Goal: Task Accomplishment & Management: Complete application form

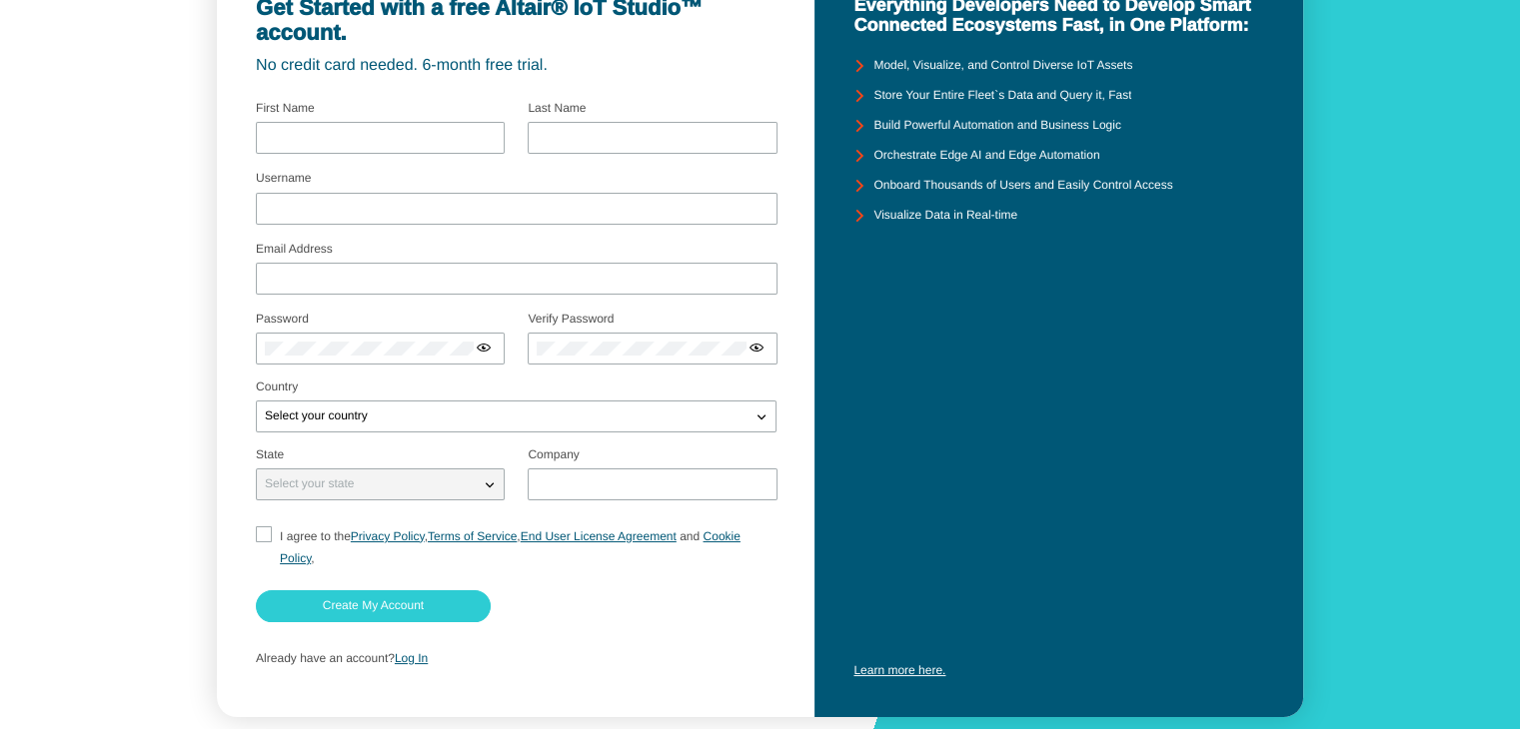
scroll to position [173, 0]
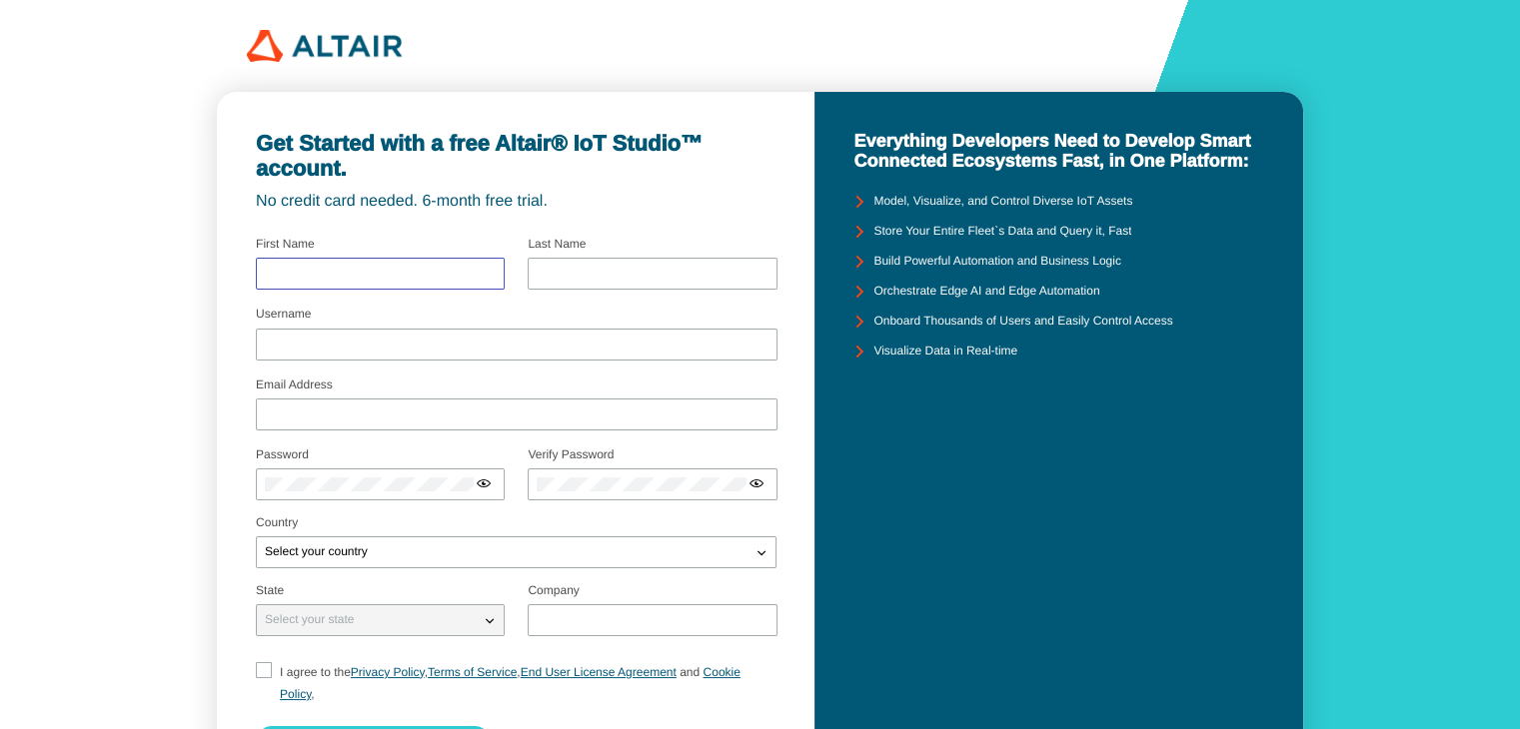
click at [417, 278] on input "text" at bounding box center [380, 274] width 231 height 14
type input "Sasitorn"
type input "Issaro"
type input "sasitorn_iss@nstru.ac.th"
type input "nstru"
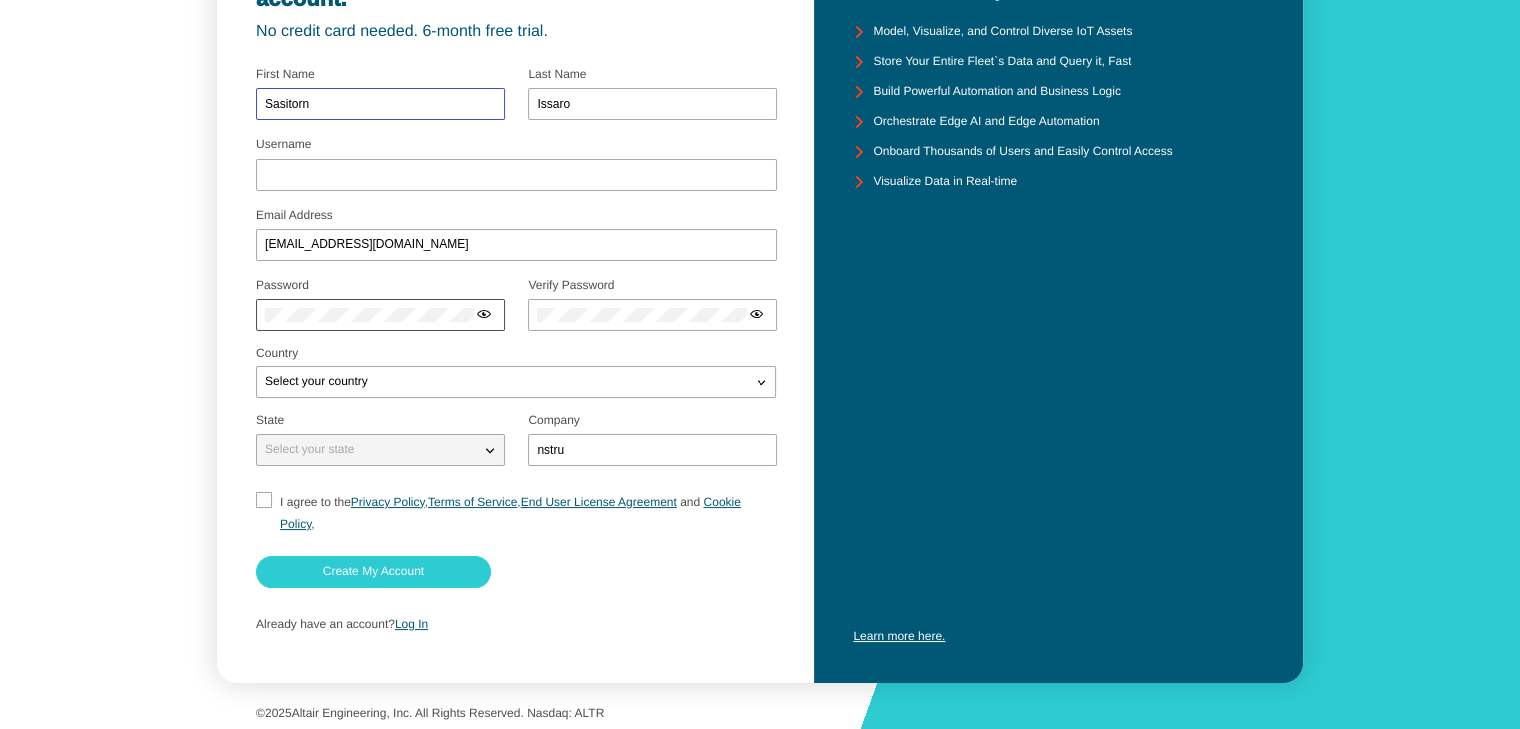
scroll to position [173, 0]
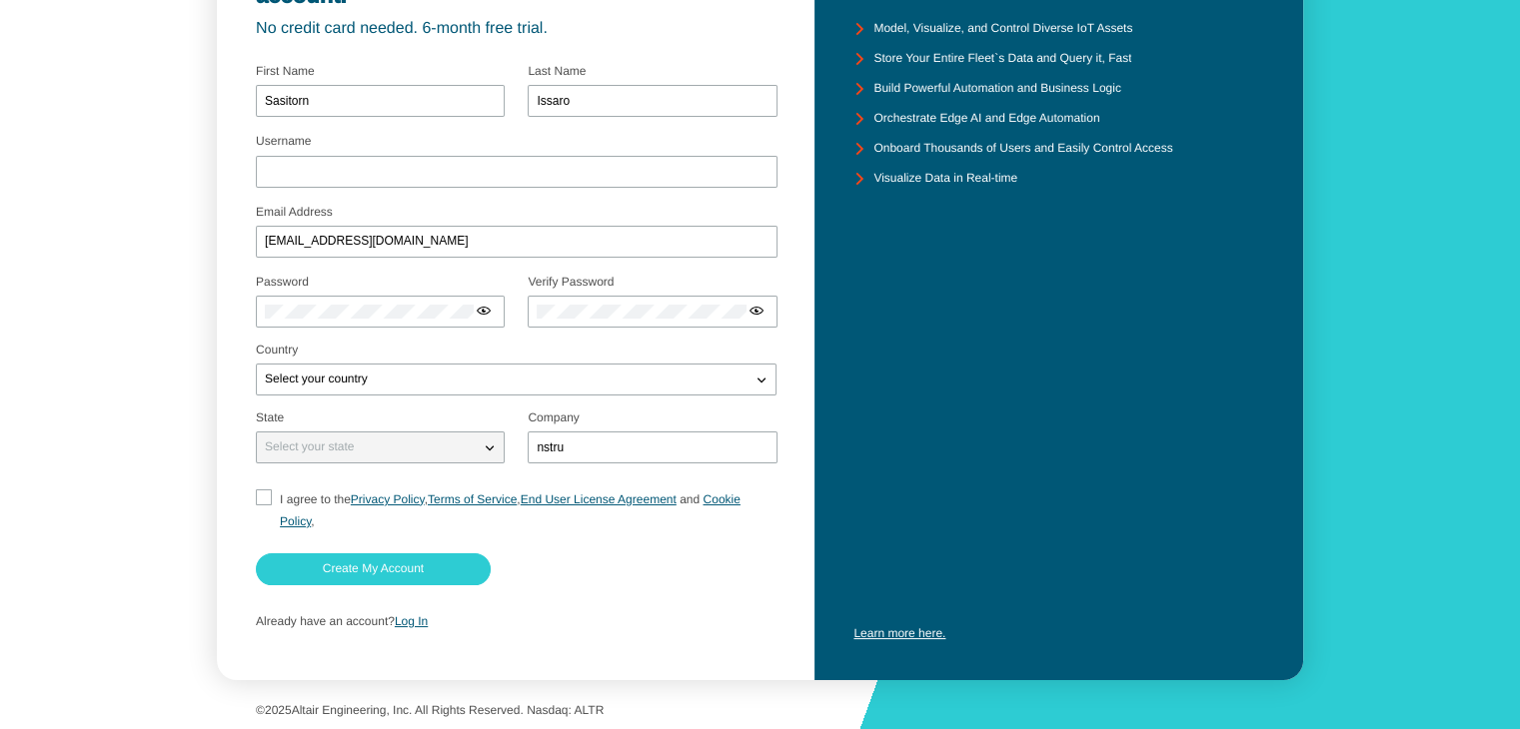
click at [268, 499] on input "I agree to the Privacy Policy , Terms of Service , End User License Agreement a…" at bounding box center [262, 511] width 13 height 43
checkbox input "true"
click at [0, 0] on slot "Create My Account" at bounding box center [0, 0] width 0 height 0
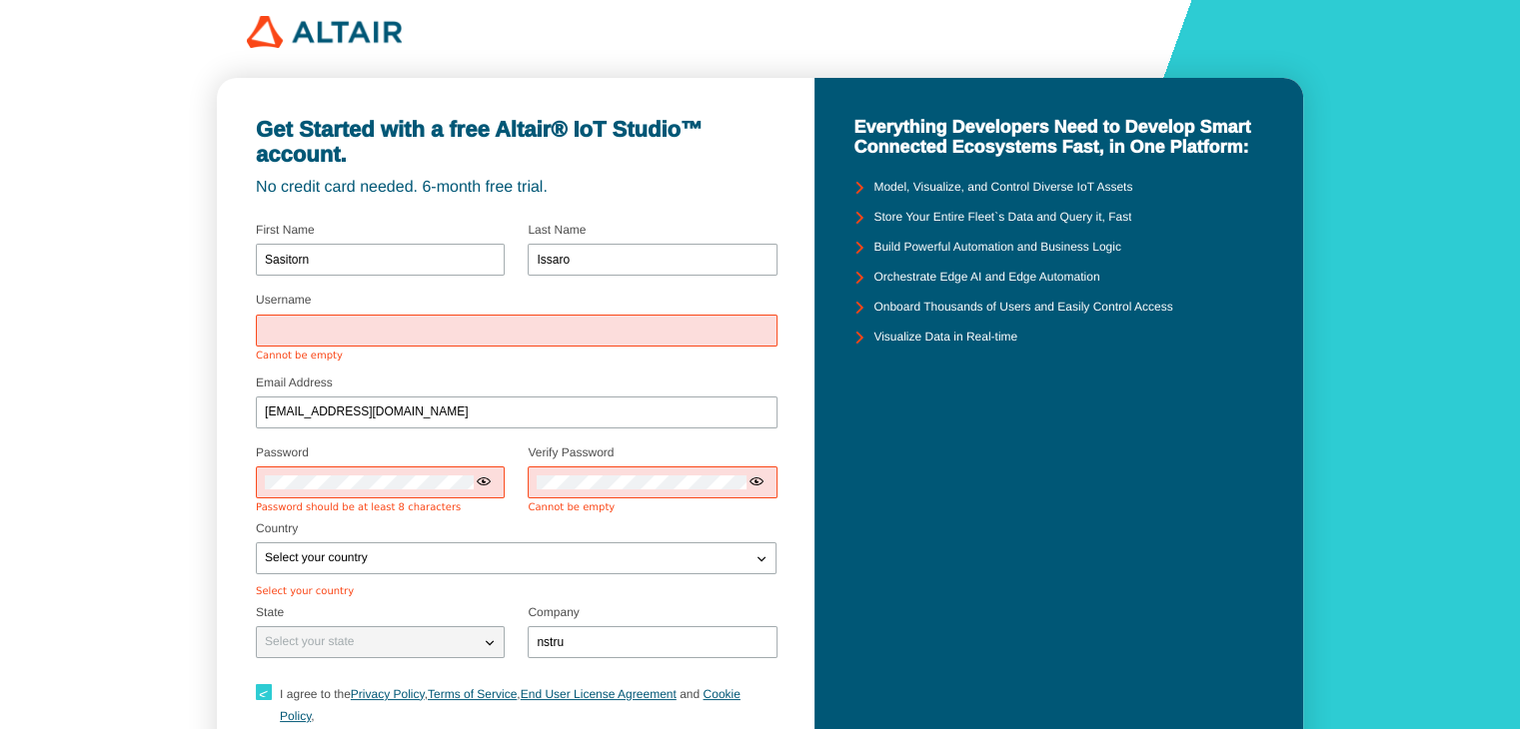
scroll to position [0, 0]
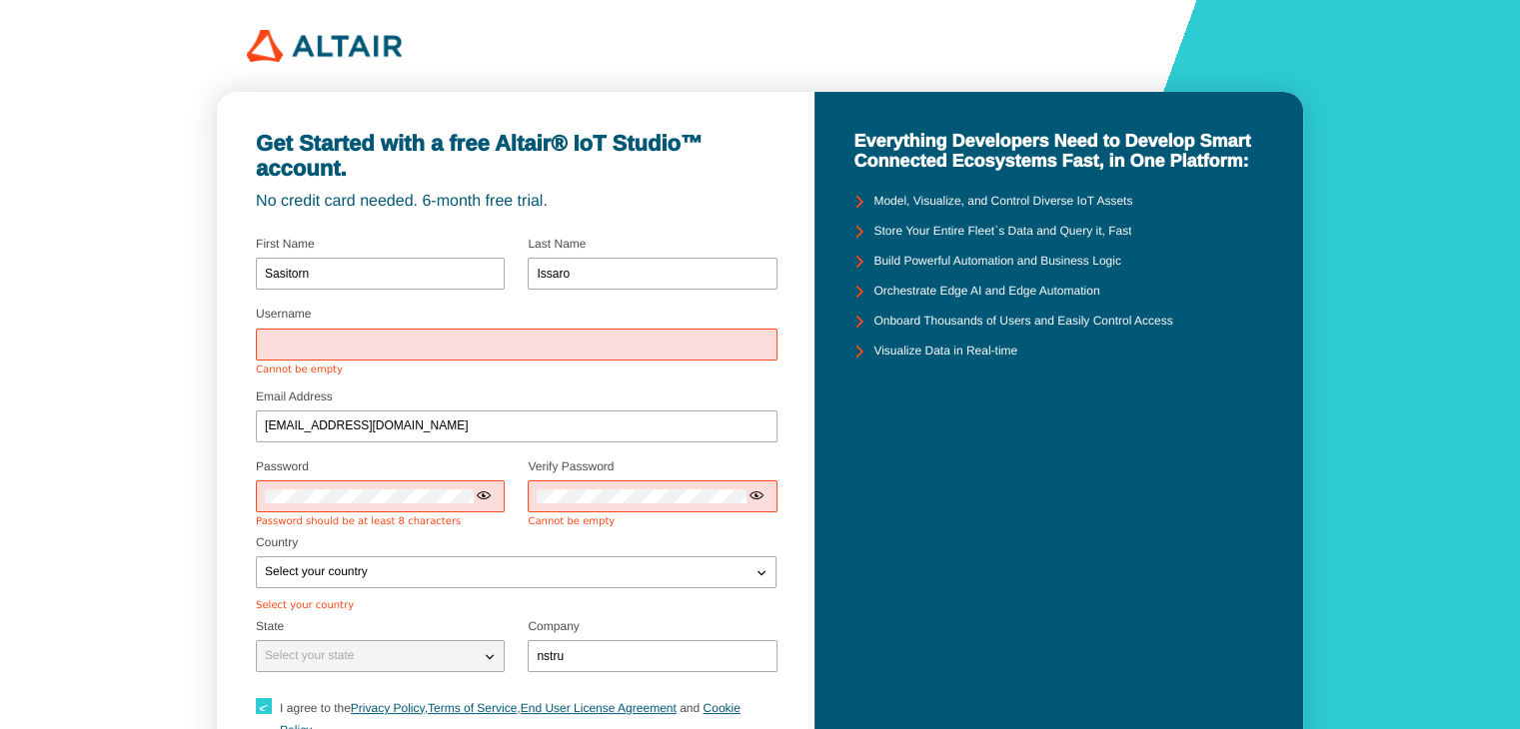
click at [340, 341] on input "Username" at bounding box center [517, 345] width 504 height 14
type input "sasitorn"
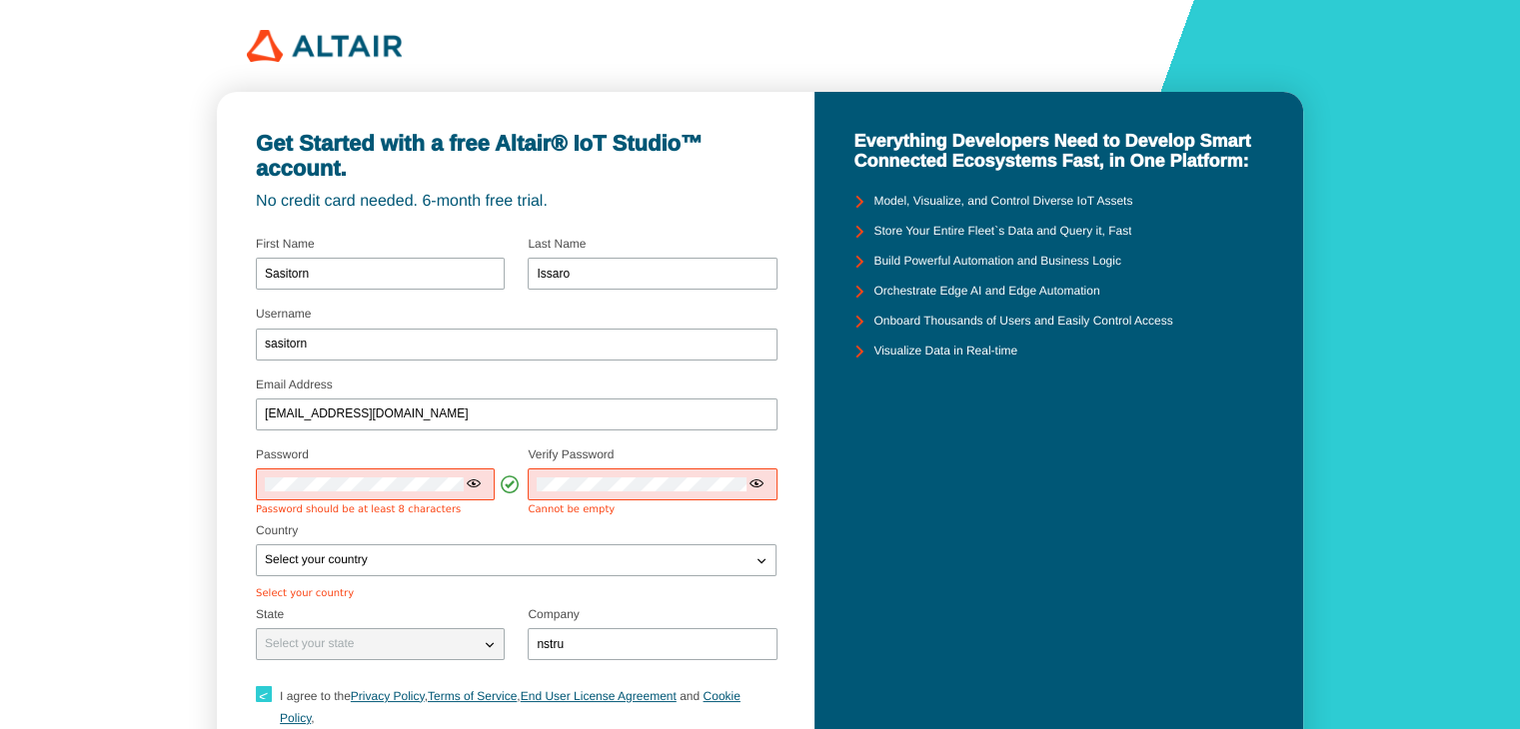
click at [472, 488] on iron-icon at bounding box center [474, 484] width 16 height 16
click at [252, 488] on div "Get Started with a free Altair® IoT Studio™ account. No credit card needed. 6-m…" at bounding box center [515, 484] width 597 height 785
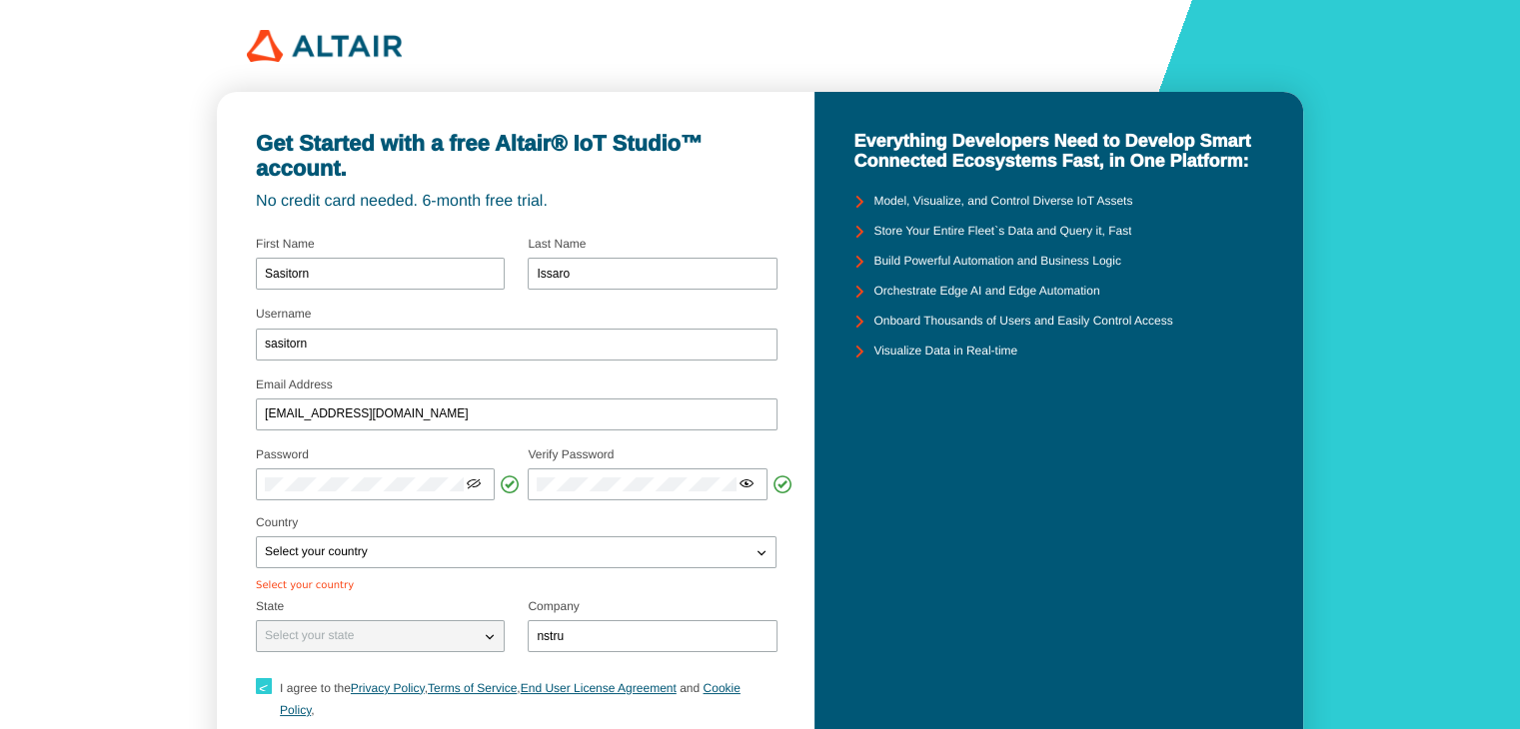
click at [499, 531] on div "Country Select your country Afghanistan Albania Algeria American Samoa Andora A…" at bounding box center [516, 542] width 520 height 52
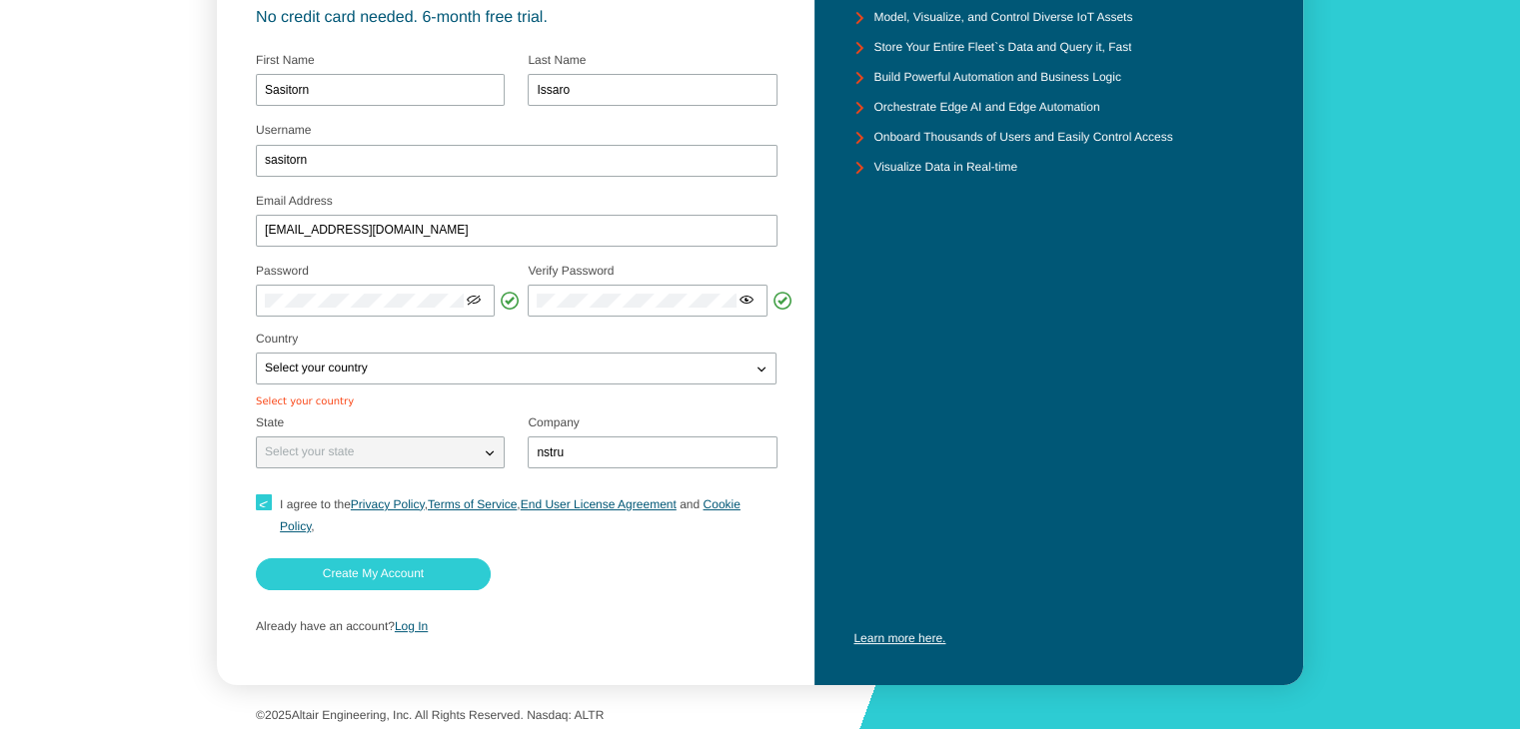
scroll to position [189, 0]
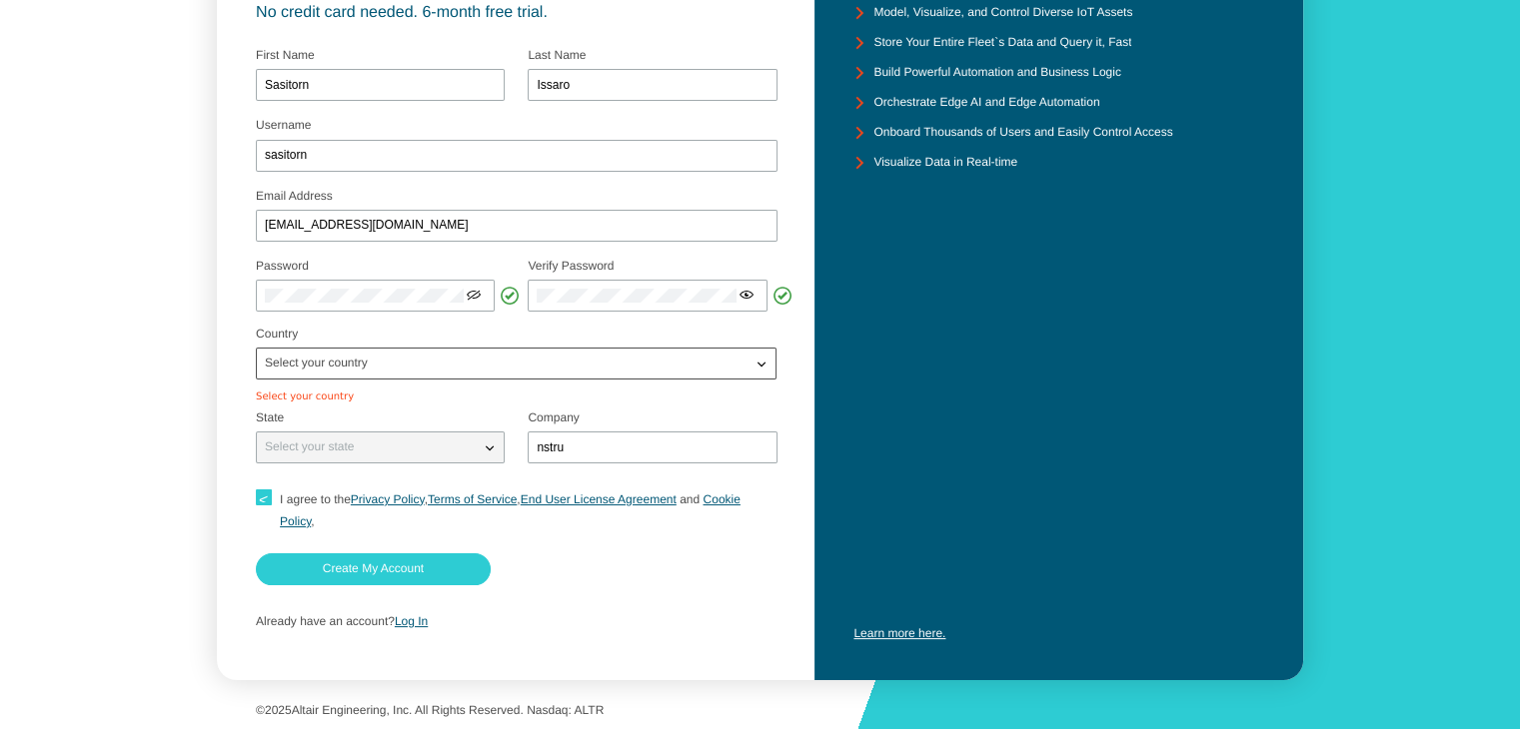
click at [453, 365] on div "Select your country" at bounding box center [504, 364] width 495 height 20
type input "tha"
click at [336, 433] on p "Tha iland" at bounding box center [515, 432] width 517 height 20
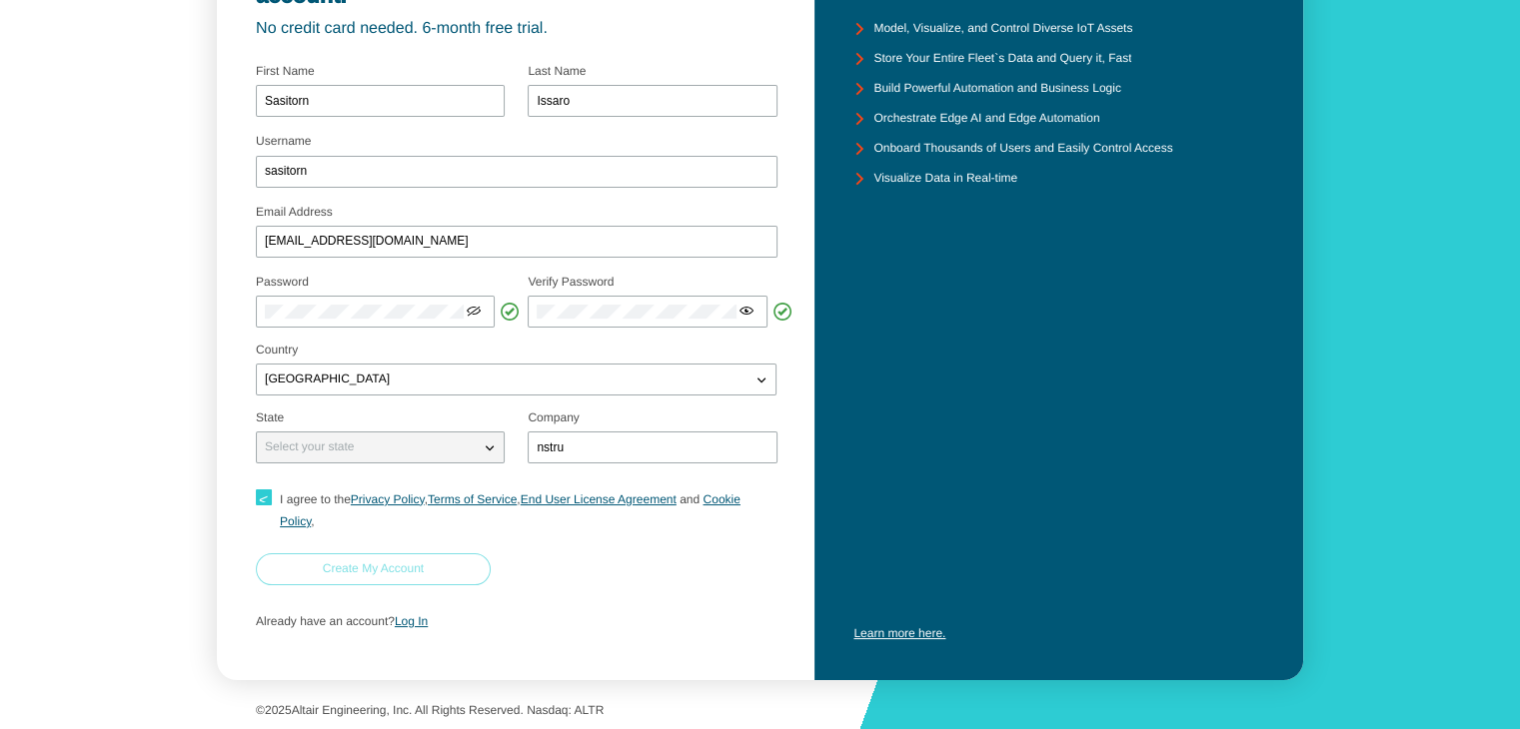
click at [341, 580] on paper-button "Create My Account" at bounding box center [373, 569] width 235 height 32
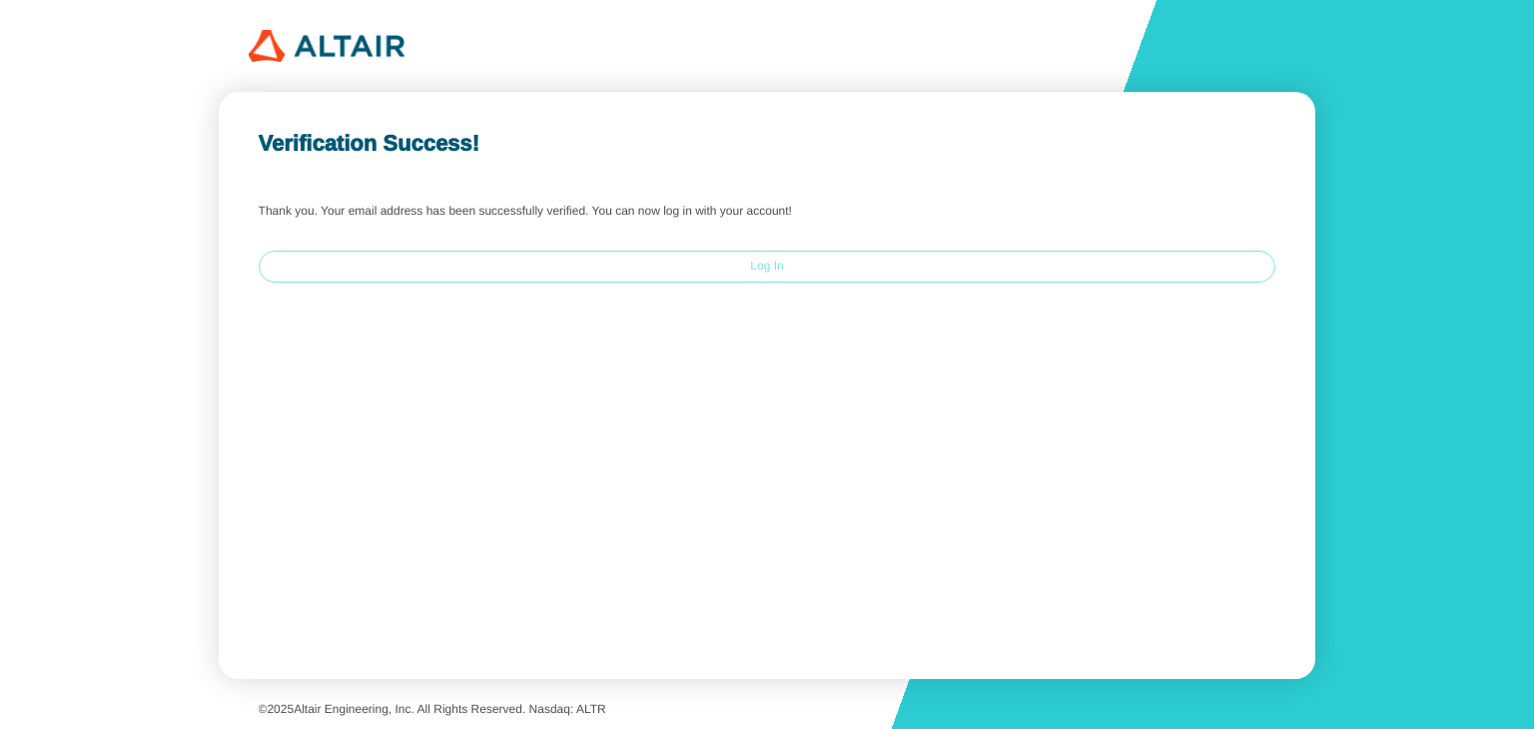
click at [826, 269] on paper-button "Log In" at bounding box center [768, 267] width 1018 height 32
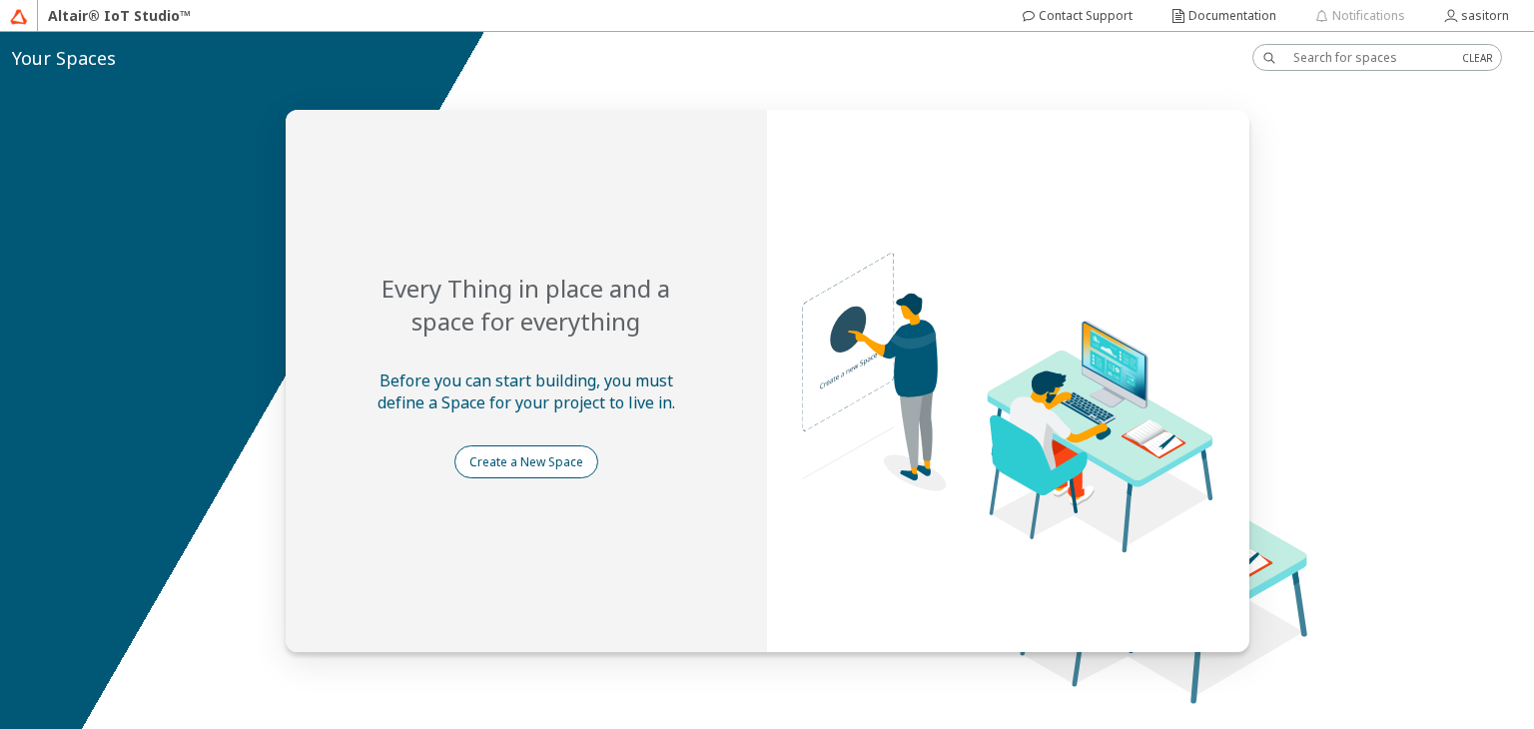
click at [0, 0] on slot "Create a New Space" at bounding box center [0, 0] width 0 height 0
